Goal: Task Accomplishment & Management: Manage account settings

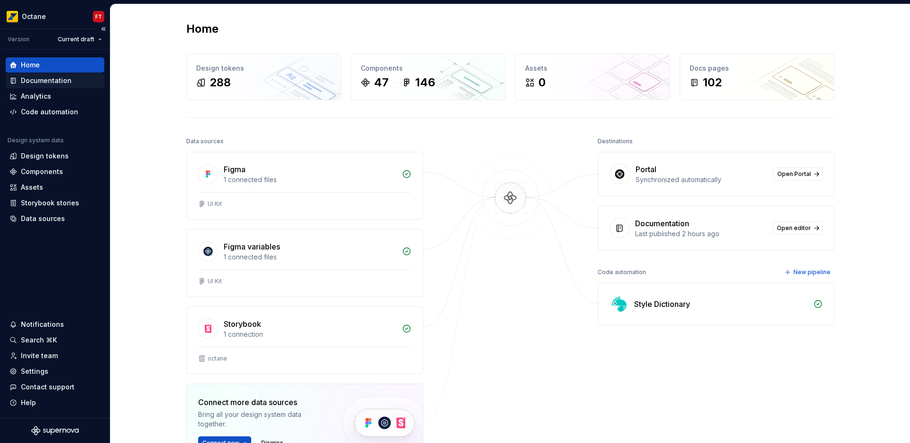
click at [51, 79] on div "Documentation" at bounding box center [46, 80] width 51 height 9
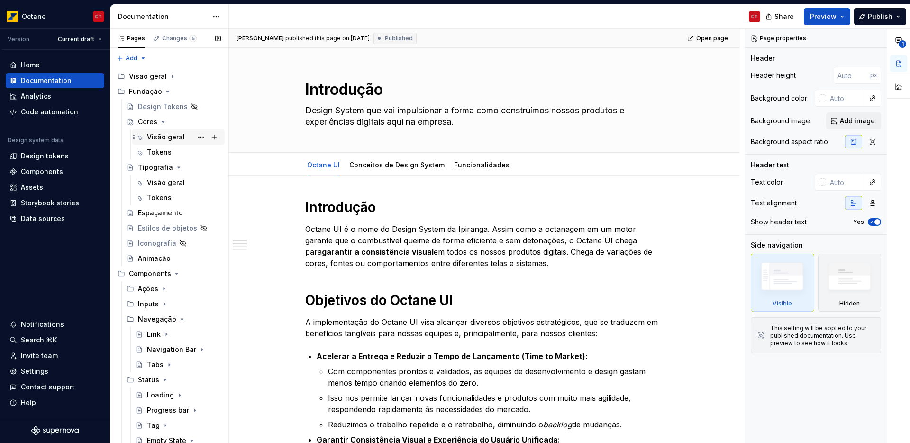
click at [164, 136] on div "Visão geral" at bounding box center [166, 136] width 38 height 9
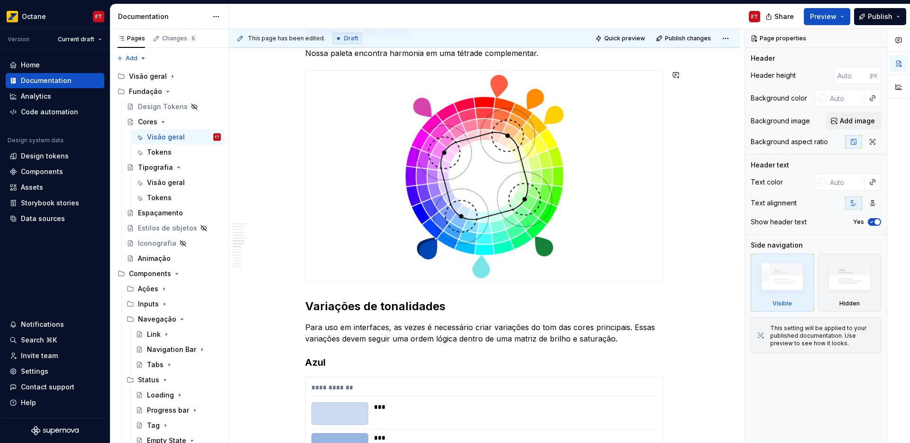
scroll to position [932, 0]
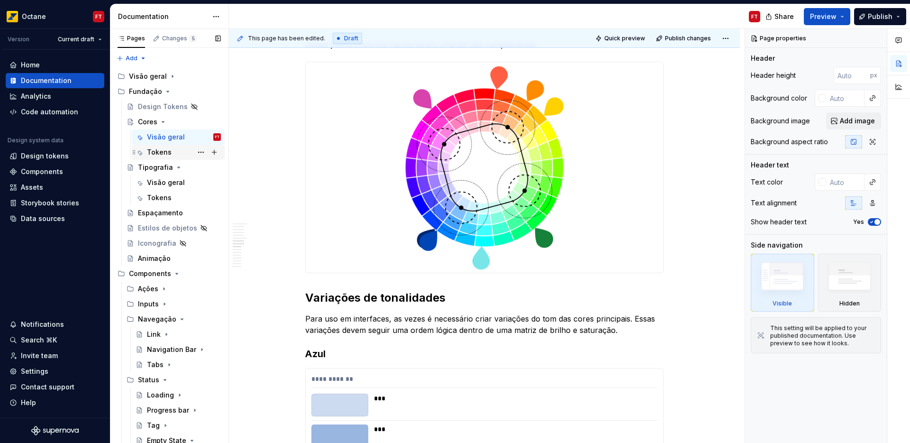
click at [163, 152] on div "Tokens" at bounding box center [159, 151] width 25 height 9
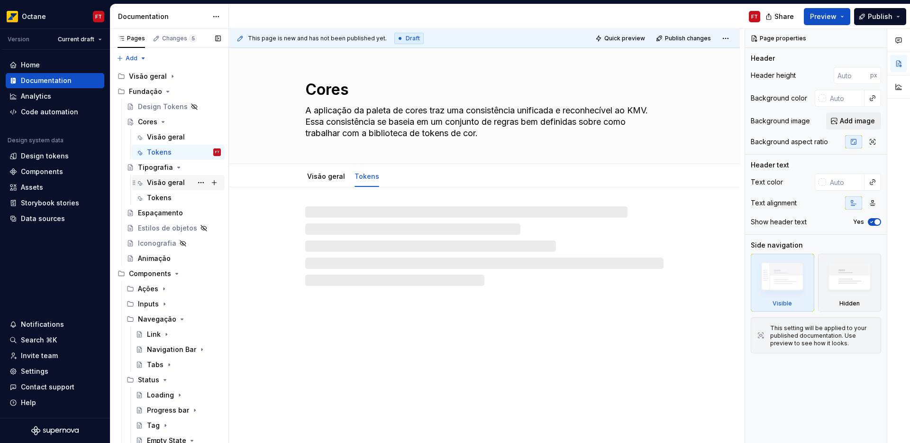
click at [154, 183] on div "Visão geral" at bounding box center [166, 182] width 38 height 9
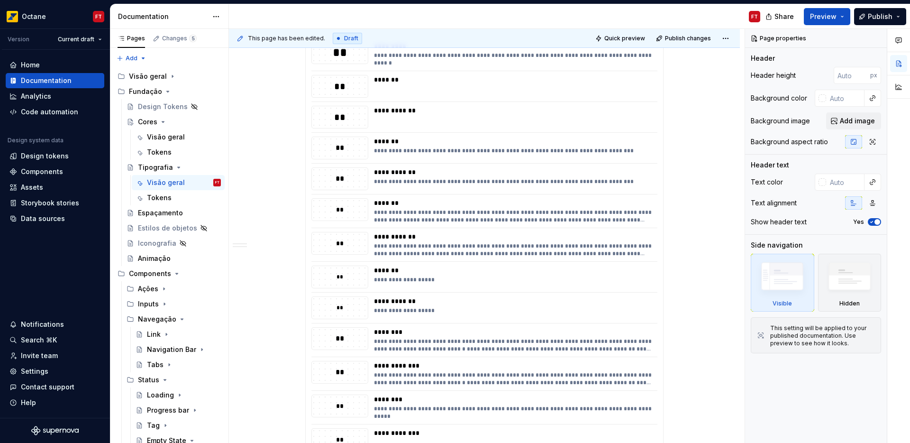
scroll to position [355, 0]
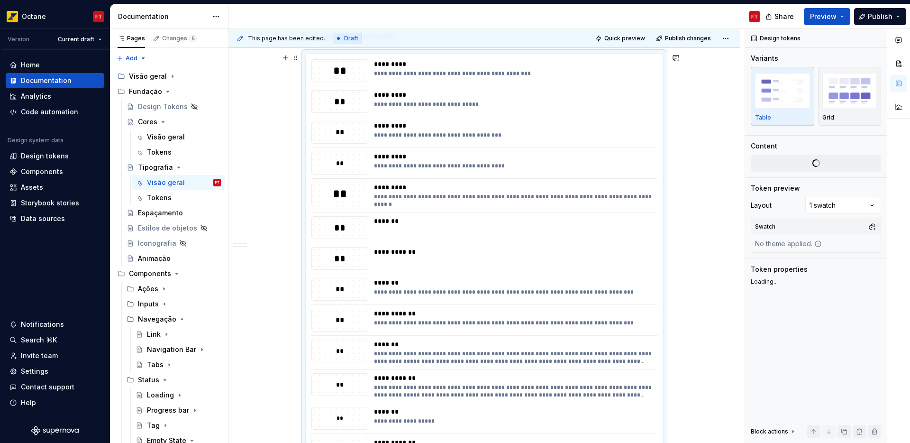
click at [337, 165] on div "**" at bounding box center [340, 163] width 56 height 10
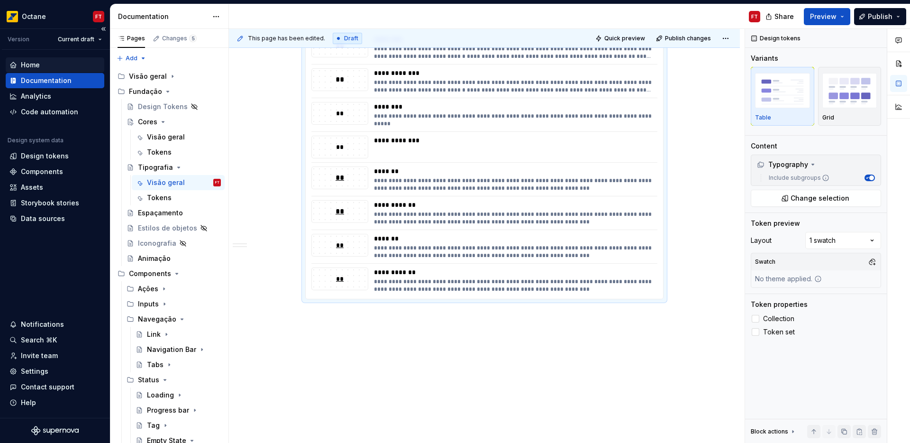
scroll to position [0, 0]
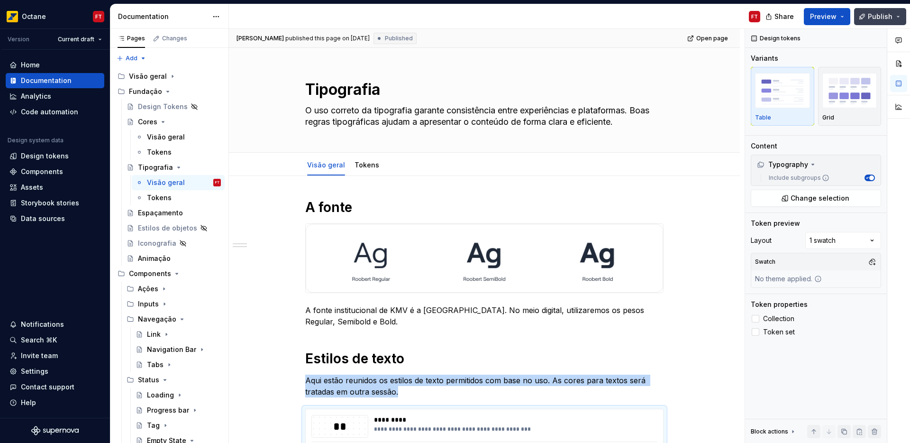
click at [883, 18] on span "Publish" at bounding box center [880, 16] width 25 height 9
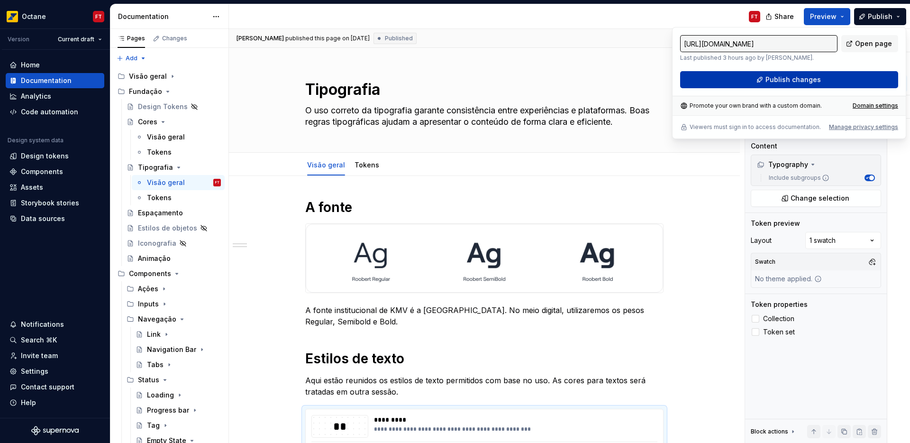
click at [787, 84] on button "Publish changes" at bounding box center [789, 79] width 218 height 17
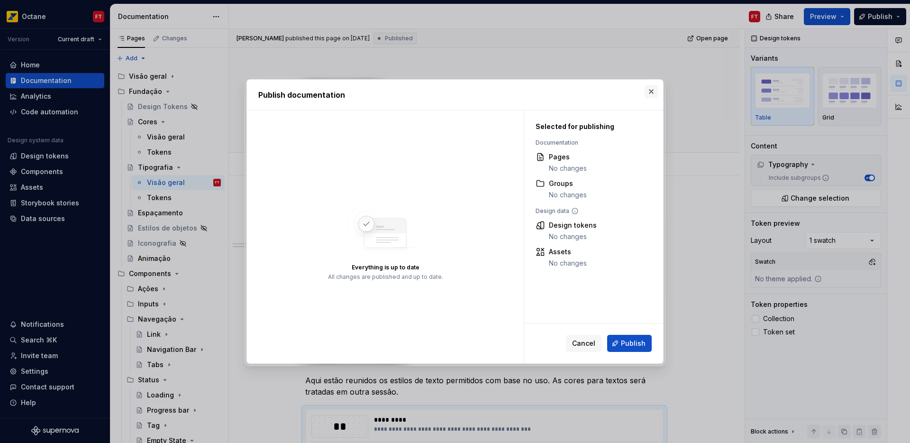
click at [652, 93] on button "button" at bounding box center [651, 91] width 13 height 13
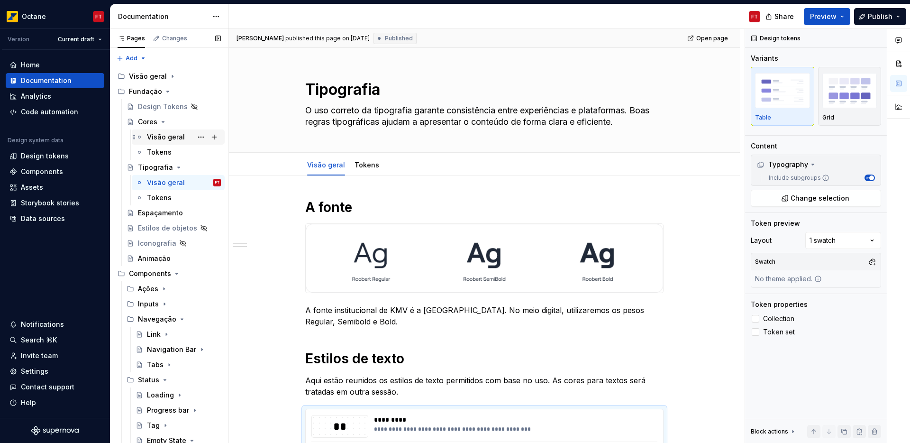
click at [158, 137] on div "Visão geral" at bounding box center [166, 136] width 38 height 9
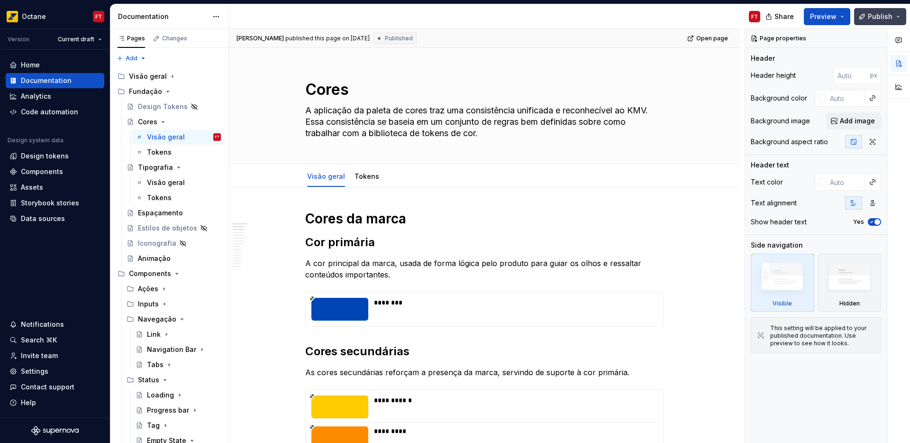
click at [897, 20] on button "Publish" at bounding box center [880, 16] width 52 height 17
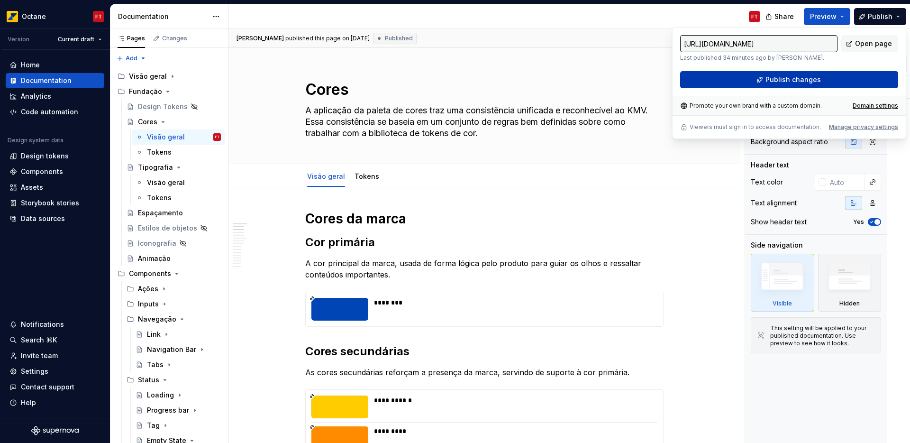
click at [769, 81] on span "Publish changes" at bounding box center [792, 79] width 55 height 9
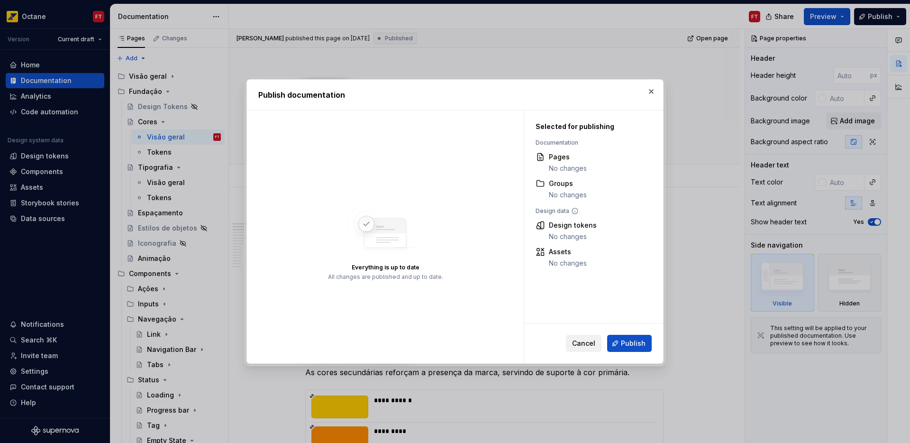
click at [594, 345] on span "Cancel" at bounding box center [583, 342] width 23 height 9
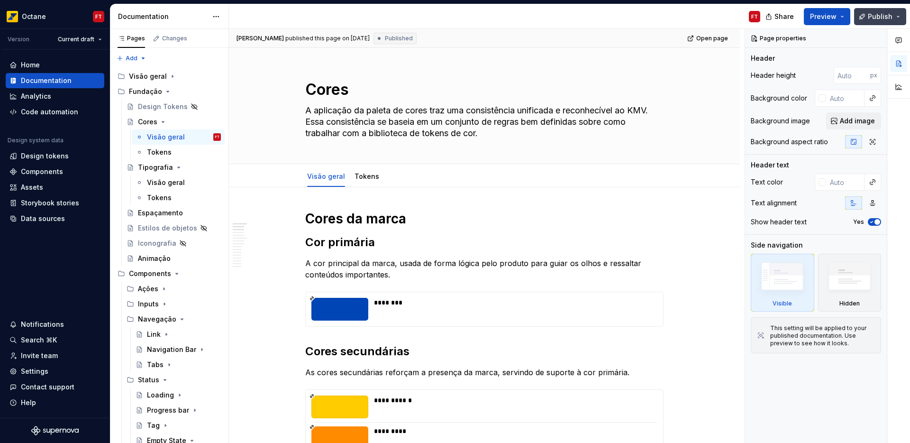
click at [898, 12] on button "Publish" at bounding box center [880, 16] width 52 height 17
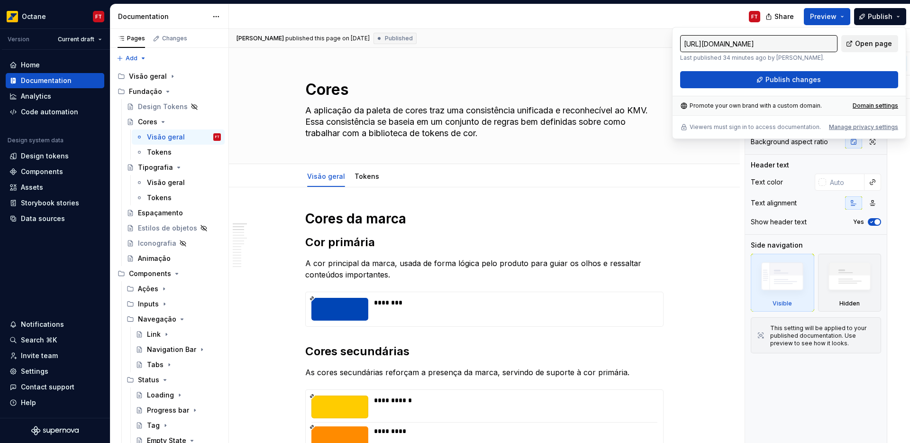
click at [865, 45] on span "Open page" at bounding box center [873, 43] width 37 height 9
type textarea "*"
click at [875, 104] on div "Domain settings" at bounding box center [876, 106] width 46 height 8
type input "[URL][DOMAIN_NAME]"
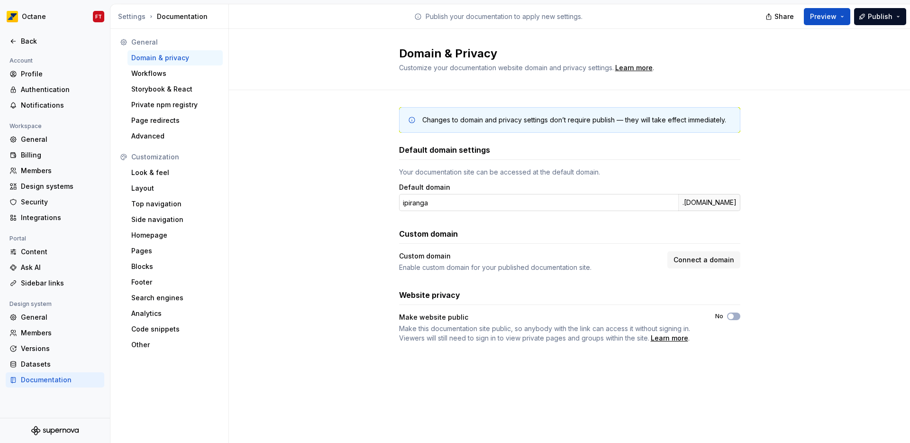
click at [713, 205] on div ".[DOMAIN_NAME]" at bounding box center [709, 202] width 62 height 17
drag, startPoint x: 737, startPoint y: 204, endPoint x: 405, endPoint y: 201, distance: 331.8
click at [405, 201] on div "ipiranga .[DOMAIN_NAME]" at bounding box center [569, 202] width 341 height 17
copy div ".[DOMAIN_NAME]"
